Goal: Task Accomplishment & Management: Complete application form

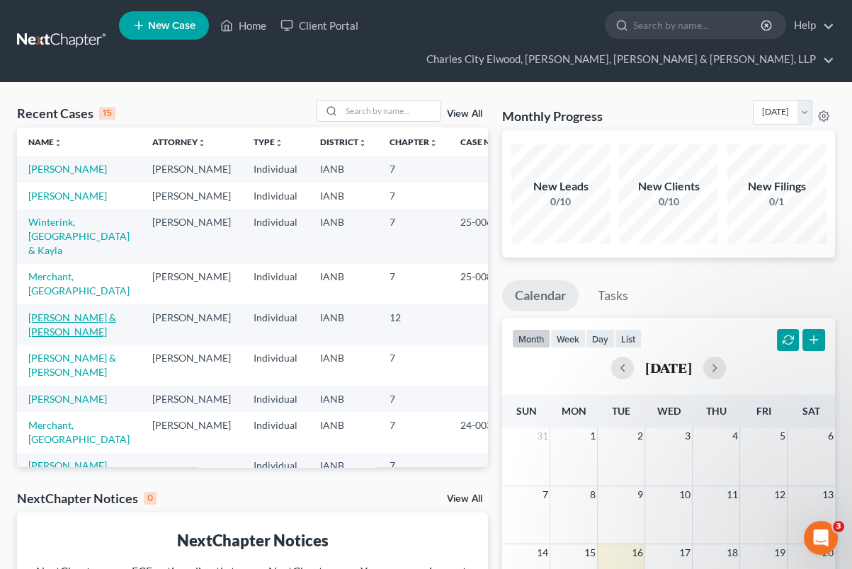
click at [68, 329] on link "[PERSON_NAME] & [PERSON_NAME]" at bounding box center [72, 325] width 88 height 26
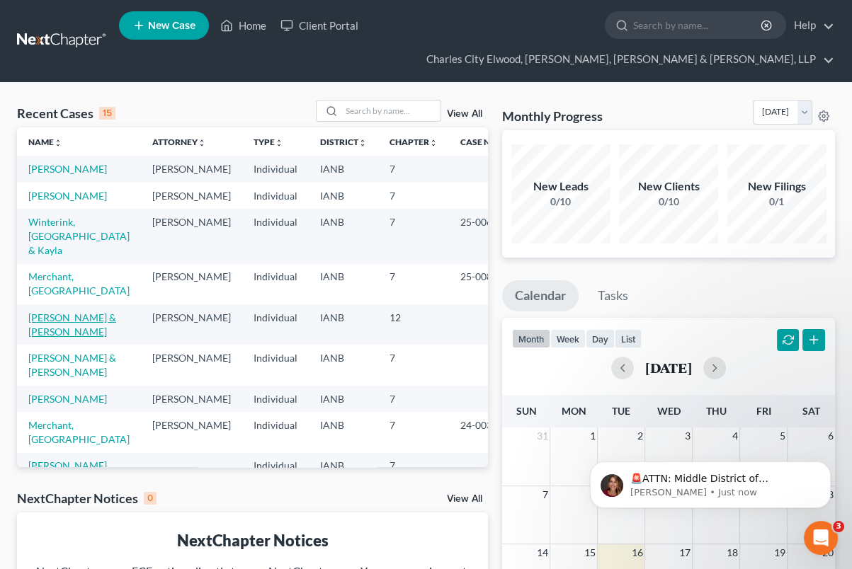
select select "1"
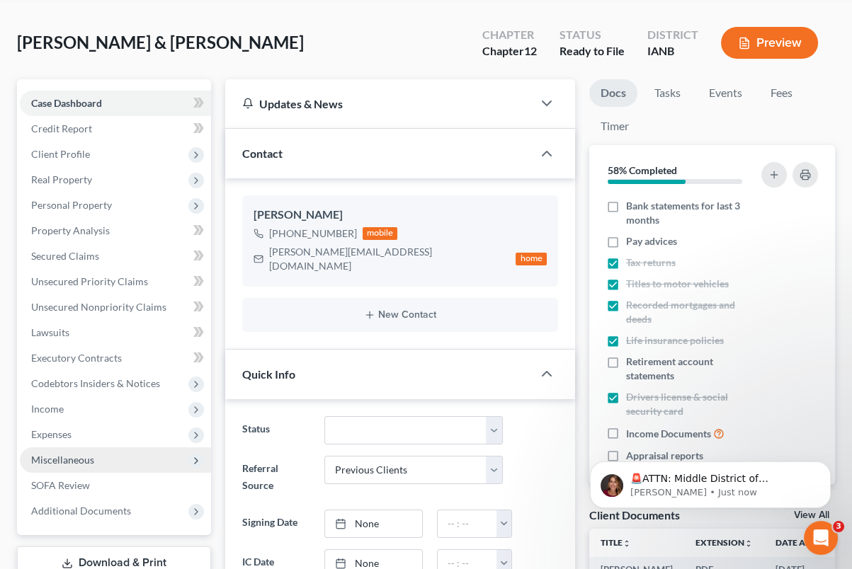
scroll to position [89, 0]
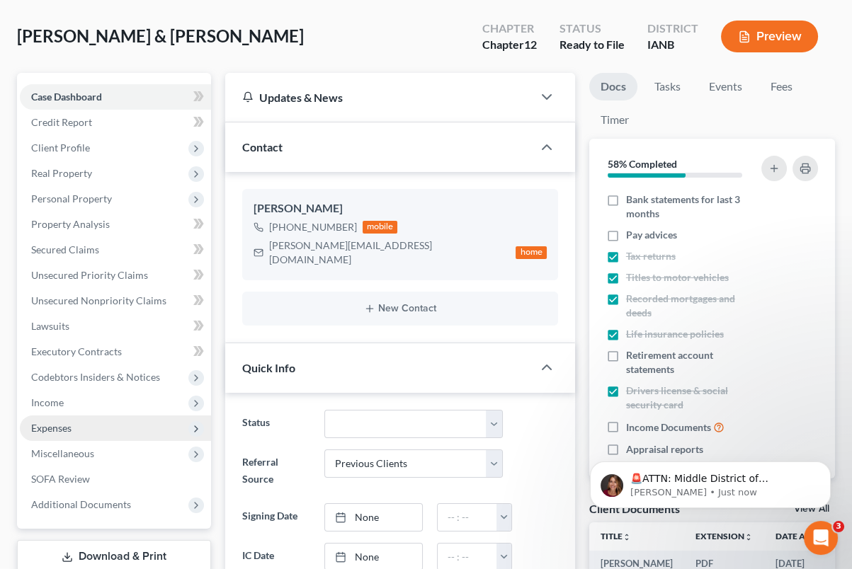
click at [76, 425] on span "Expenses" at bounding box center [115, 428] width 191 height 25
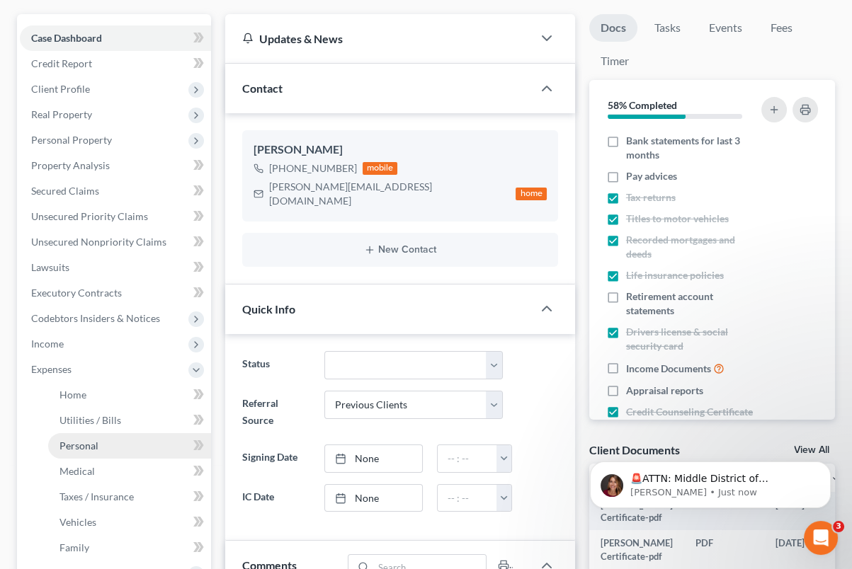
click at [84, 452] on link "Personal" at bounding box center [129, 445] width 163 height 25
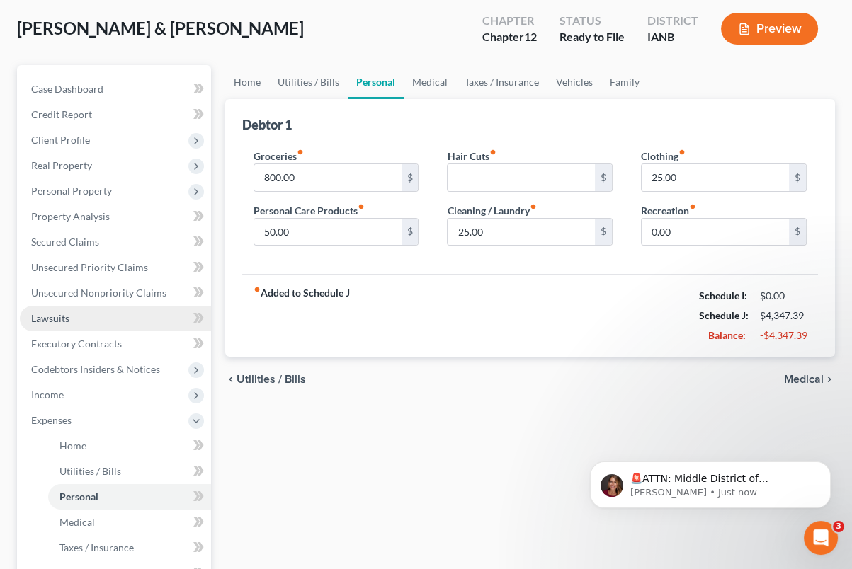
scroll to position [4, 0]
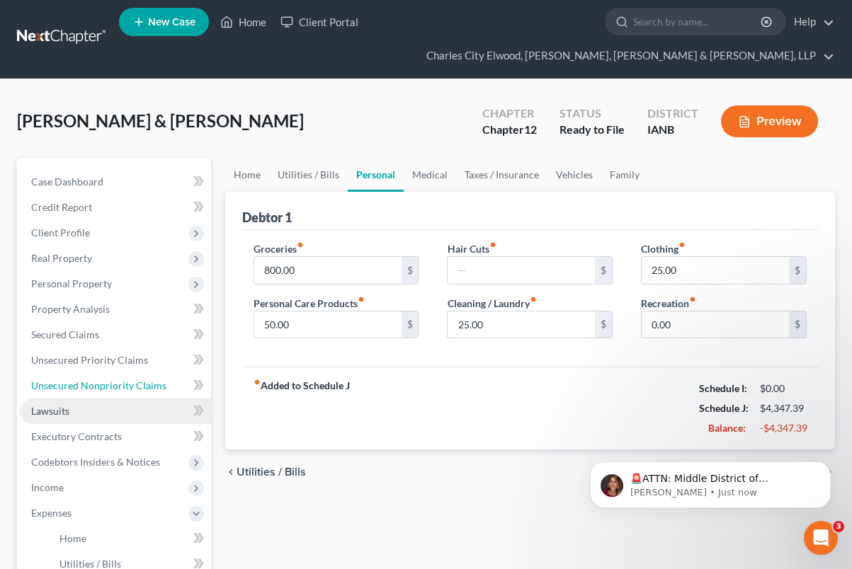
click at [87, 386] on link "Unsecured Nonpriority Claims" at bounding box center [115, 385] width 191 height 25
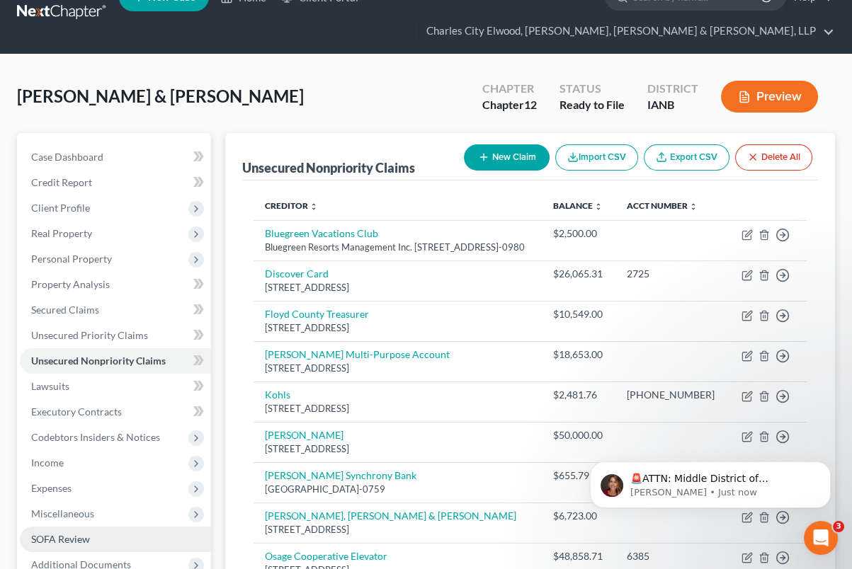
scroll to position [118, 0]
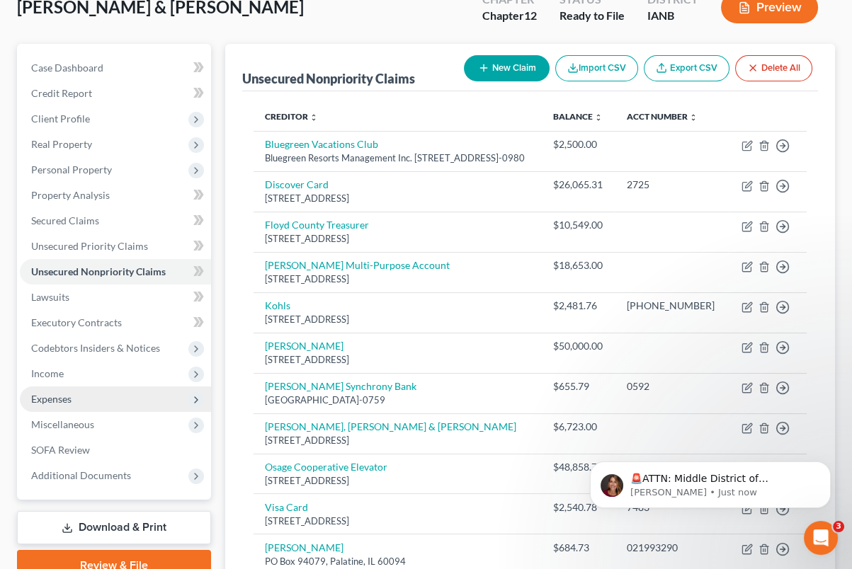
click at [84, 399] on span "Expenses" at bounding box center [115, 399] width 191 height 25
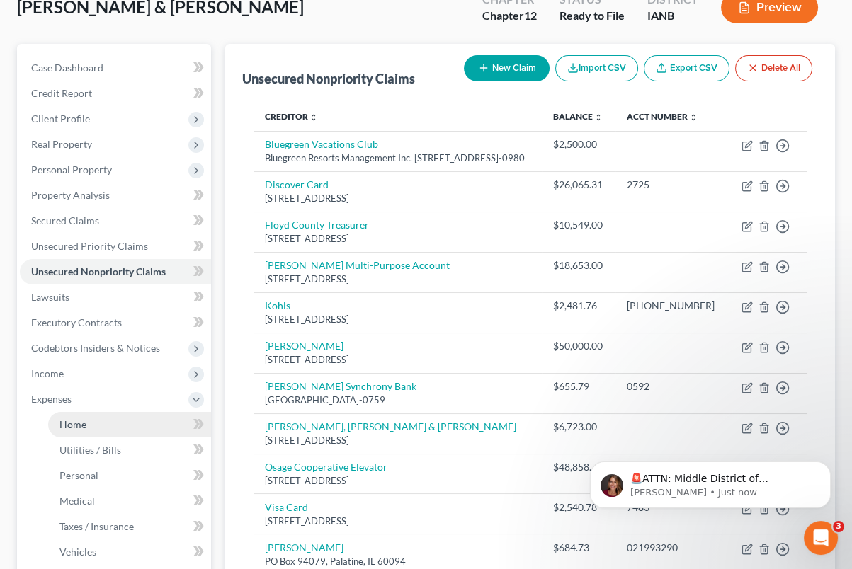
click at [103, 423] on link "Home" at bounding box center [129, 424] width 163 height 25
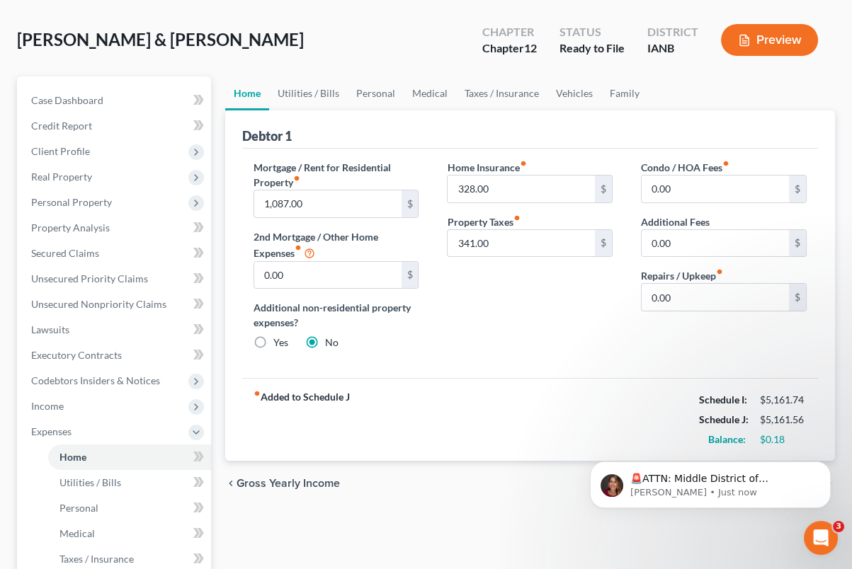
scroll to position [89, 0]
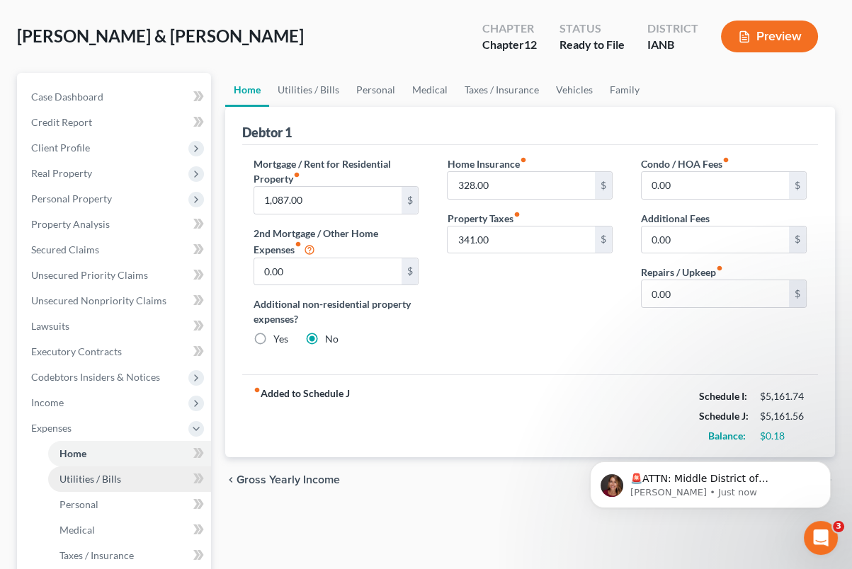
click at [106, 483] on span "Utilities / Bills" at bounding box center [90, 479] width 62 height 12
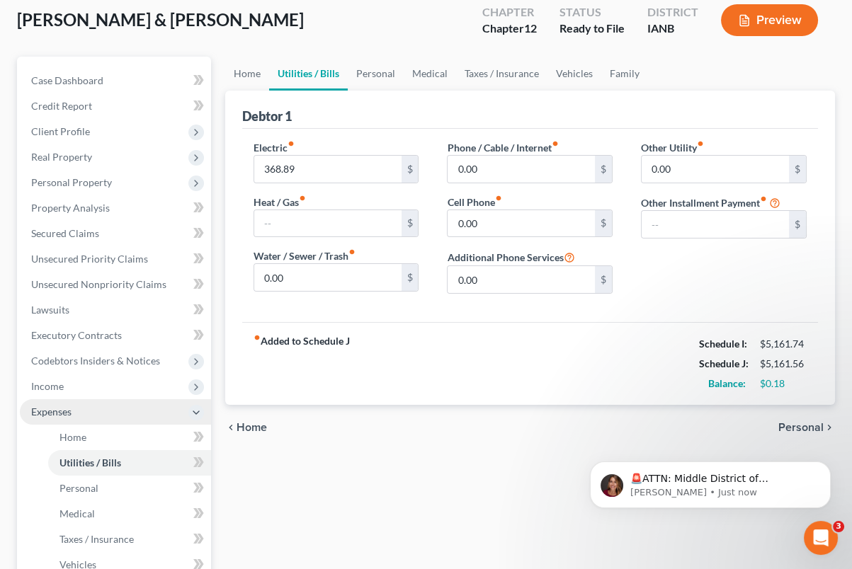
scroll to position [118, 0]
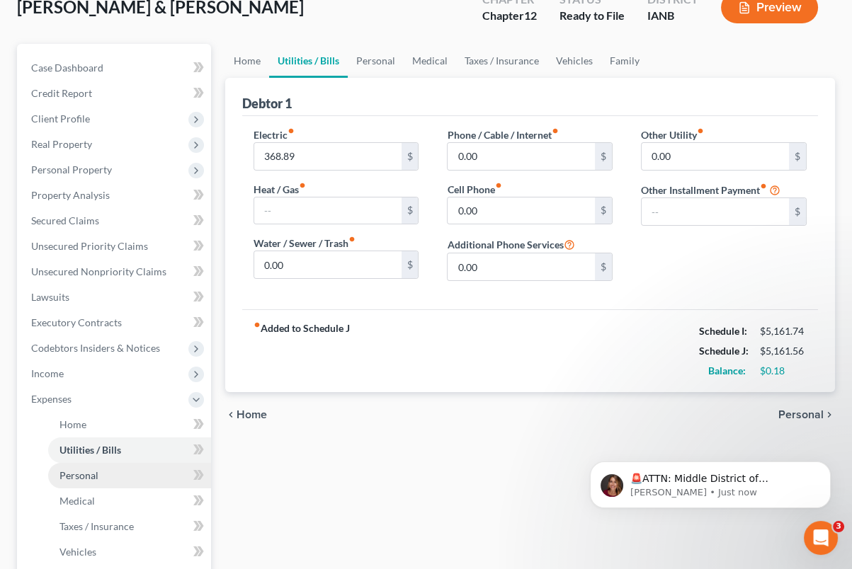
click at [105, 479] on link "Personal" at bounding box center [129, 475] width 163 height 25
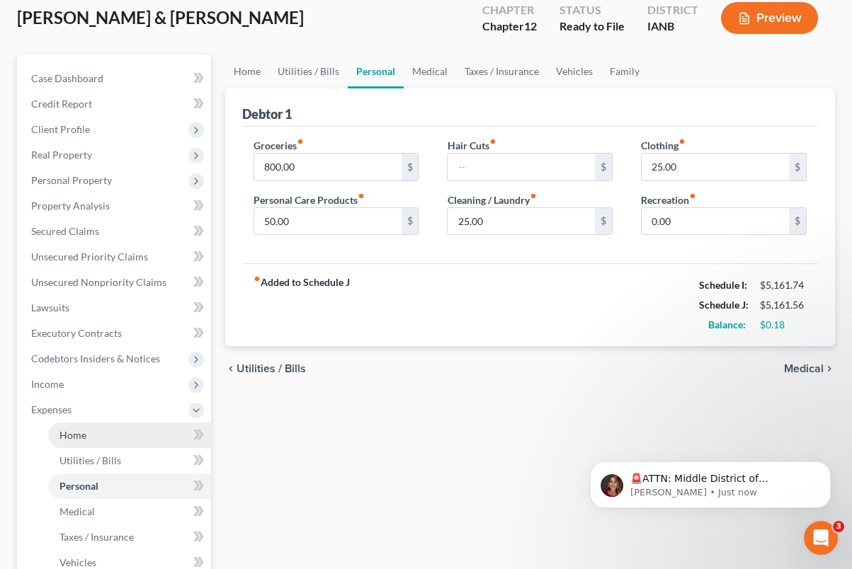
scroll to position [118, 0]
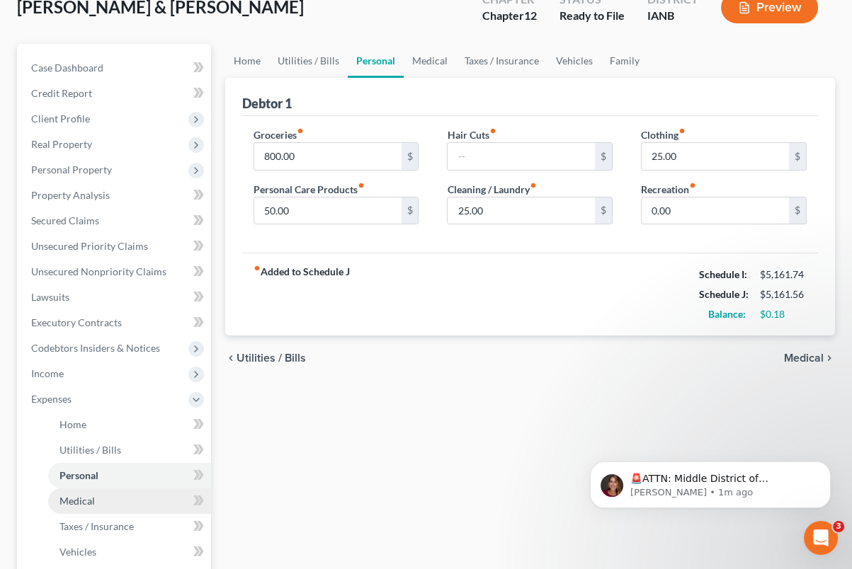
click at [120, 493] on link "Medical" at bounding box center [129, 501] width 163 height 25
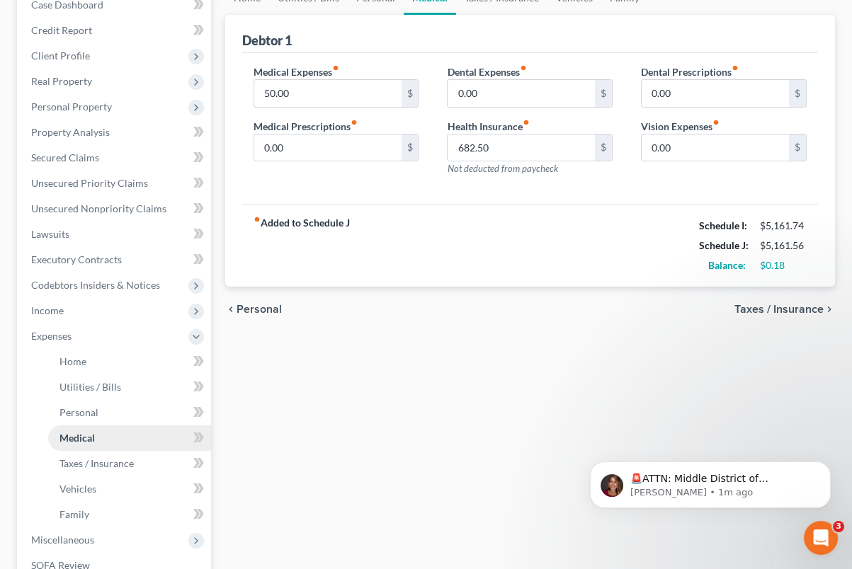
scroll to position [206, 0]
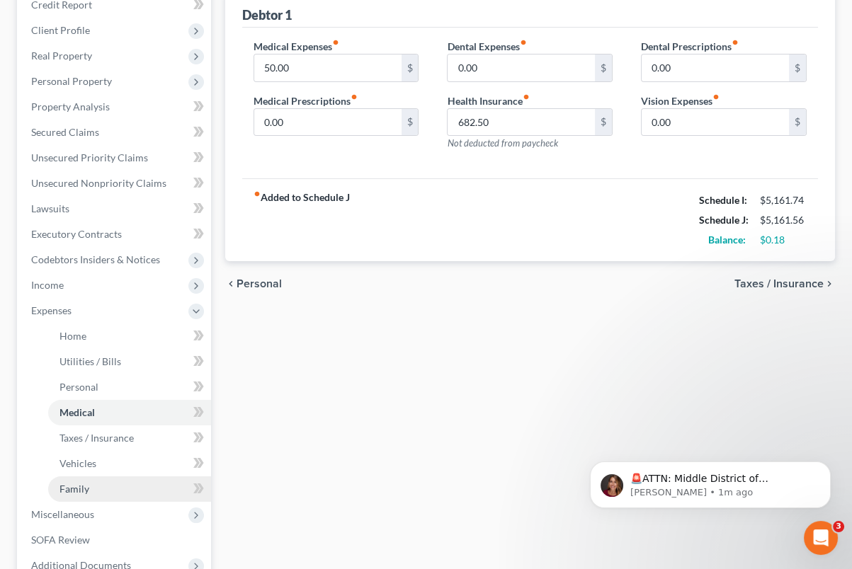
click at [115, 481] on link "Family" at bounding box center [129, 488] width 163 height 25
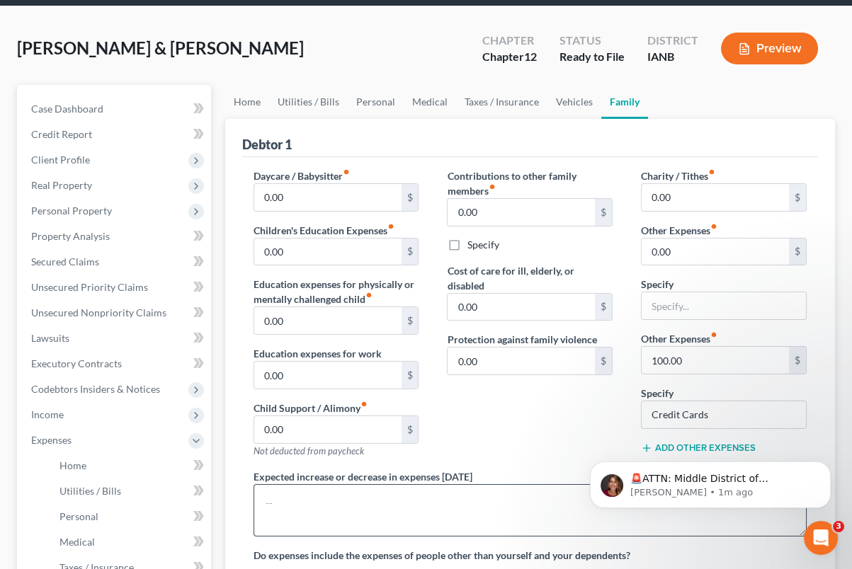
scroll to position [89, 0]
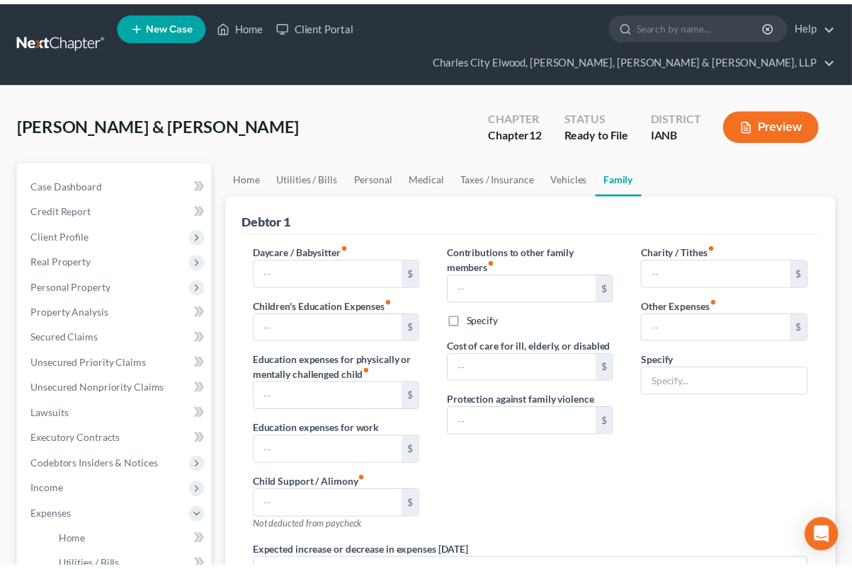
scroll to position [89, 0]
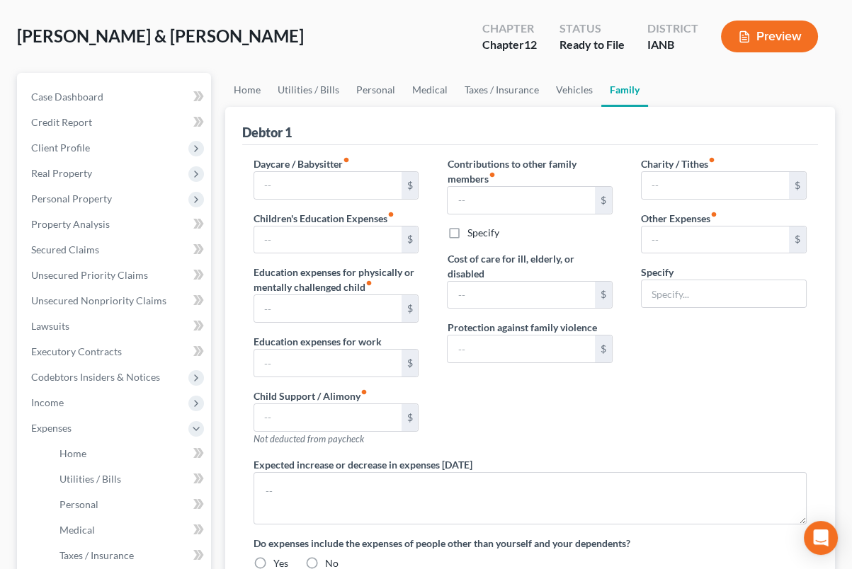
type input "0.00"
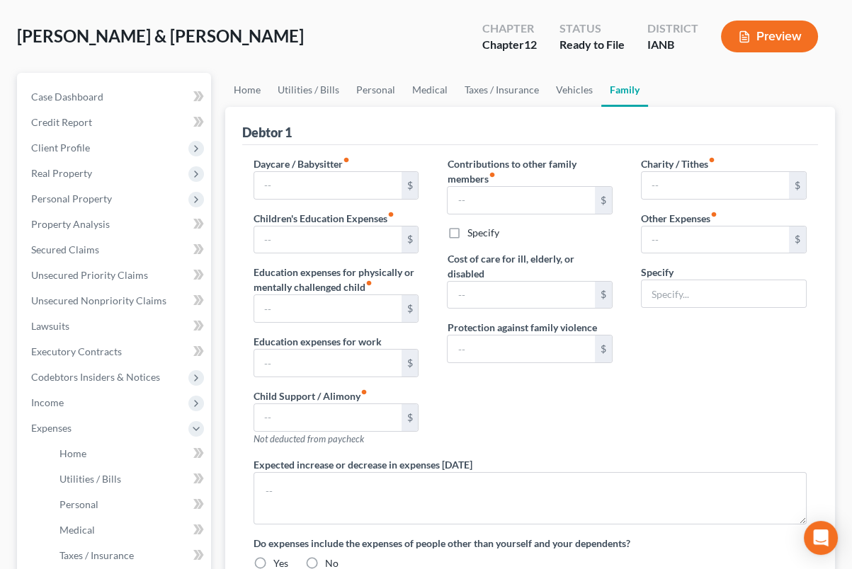
type input "0.00"
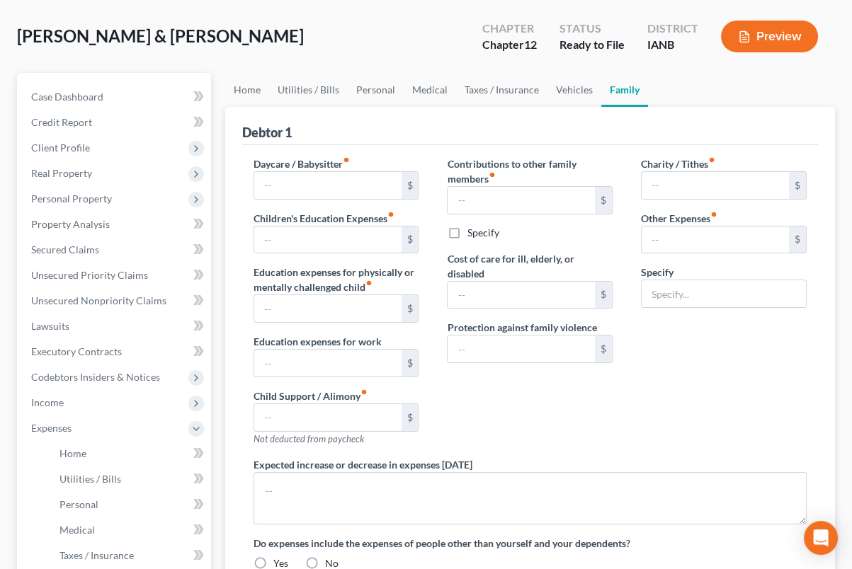
radio input "true"
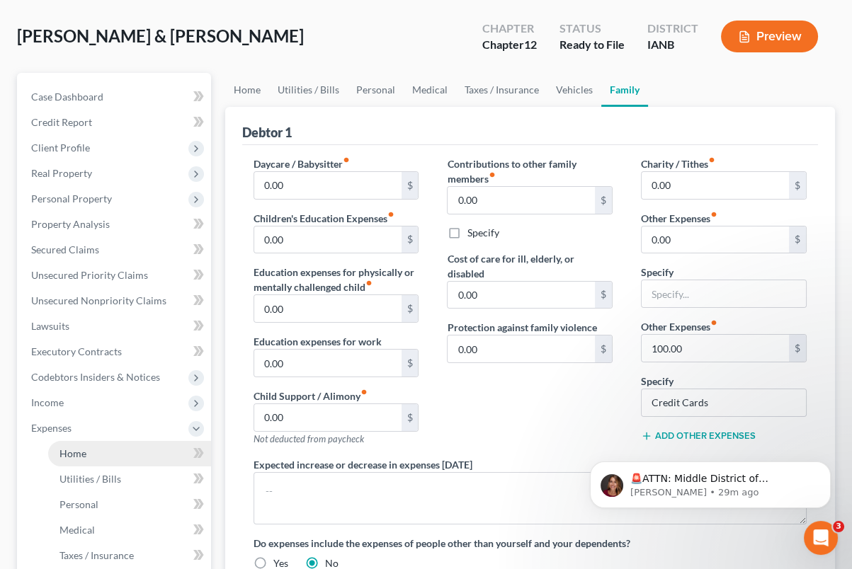
scroll to position [0, 0]
click at [89, 455] on link "Home" at bounding box center [129, 453] width 163 height 25
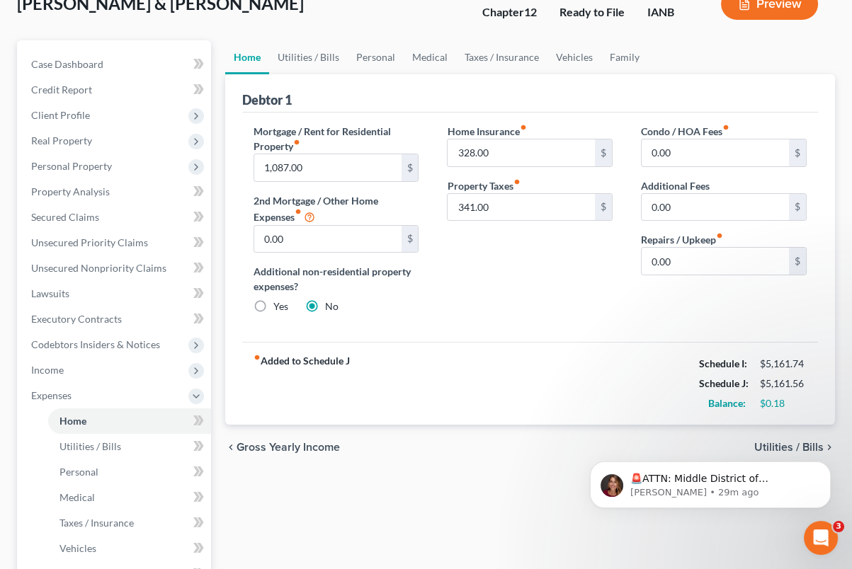
scroll to position [118, 0]
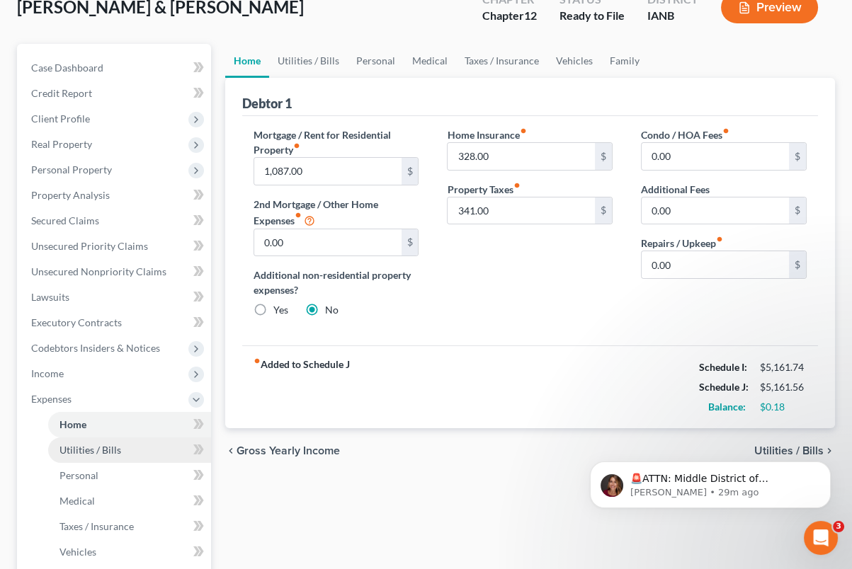
click at [110, 452] on span "Utilities / Bills" at bounding box center [90, 450] width 62 height 12
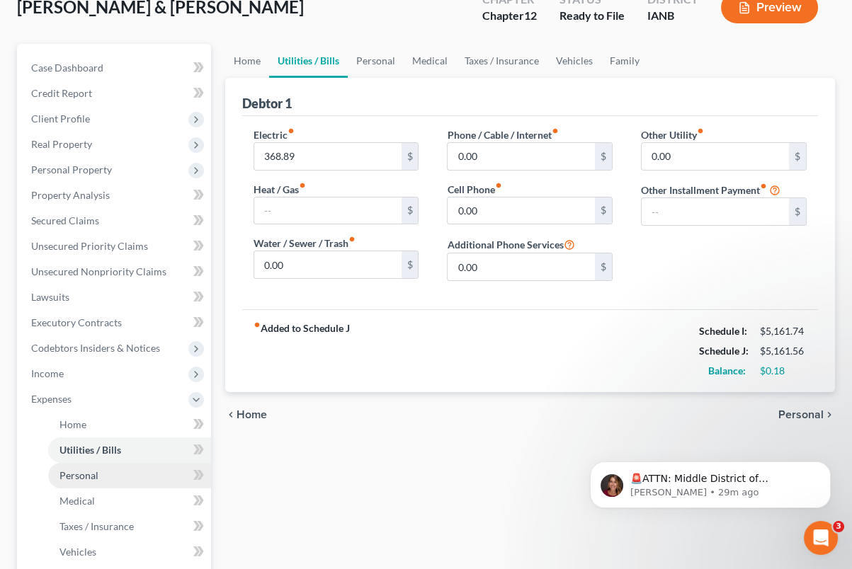
click at [120, 474] on link "Personal" at bounding box center [129, 475] width 163 height 25
